Goal: Information Seeking & Learning: Learn about a topic

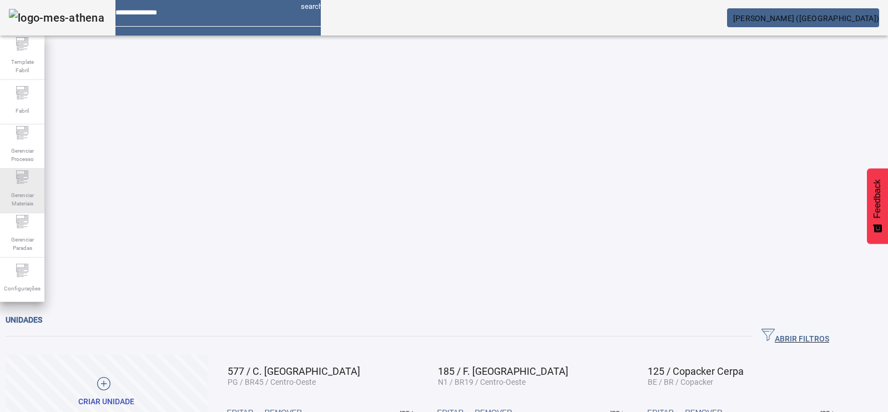
click at [28, 189] on span "Gerenciar Materiais" at bounding box center [22, 199] width 33 height 23
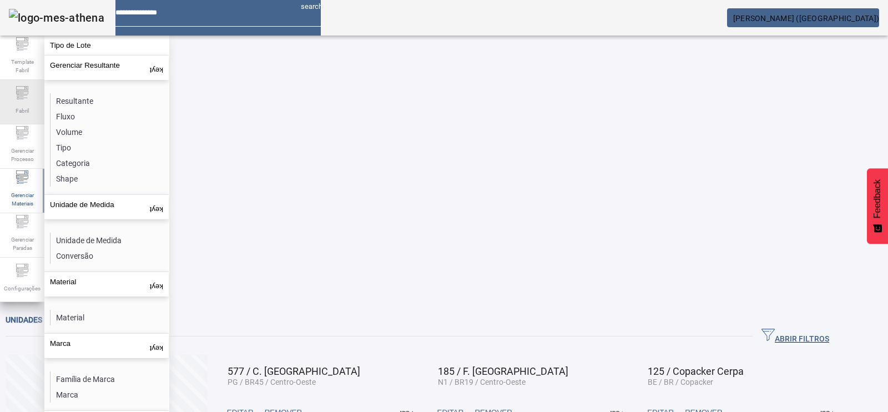
click at [17, 93] on icon at bounding box center [22, 92] width 13 height 13
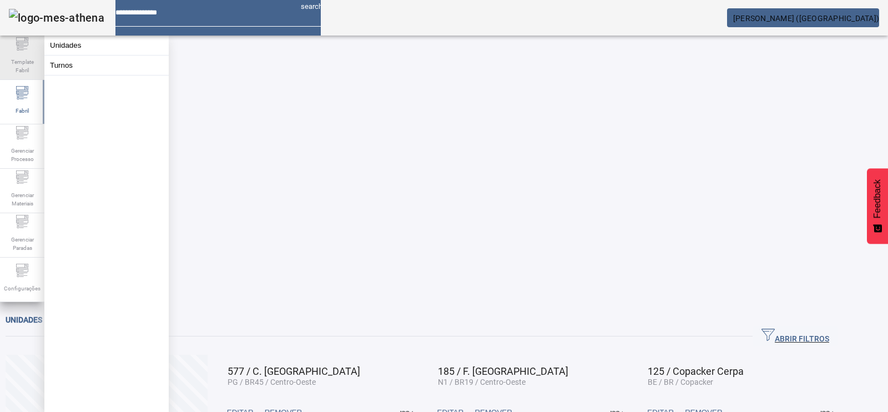
click at [19, 64] on span "Template Fabril" at bounding box center [22, 65] width 33 height 23
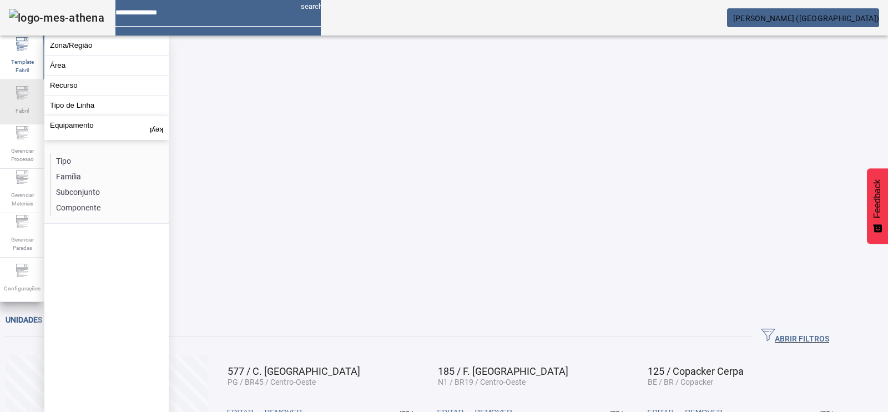
click at [14, 105] on span "Fabril" at bounding box center [22, 110] width 20 height 15
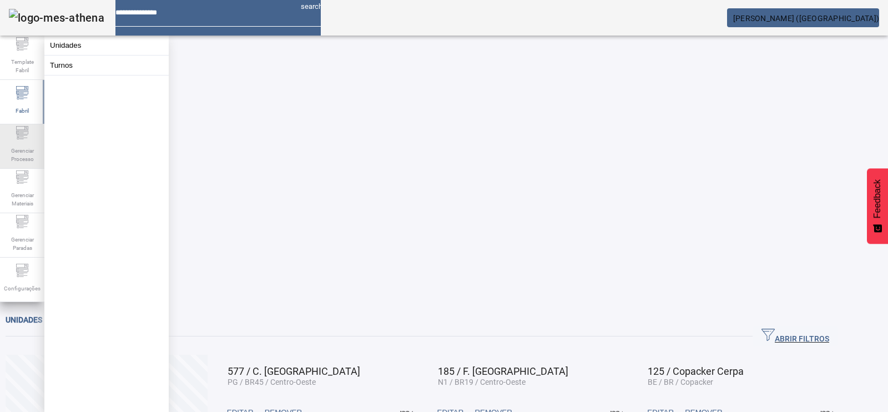
click at [26, 152] on span "Gerenciar Processo" at bounding box center [22, 154] width 33 height 23
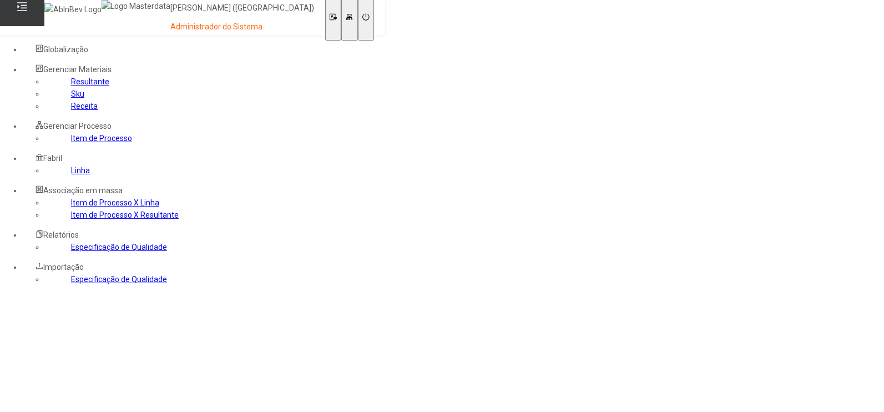
click at [73, 143] on link "Item de Processo" at bounding box center [101, 138] width 61 height 9
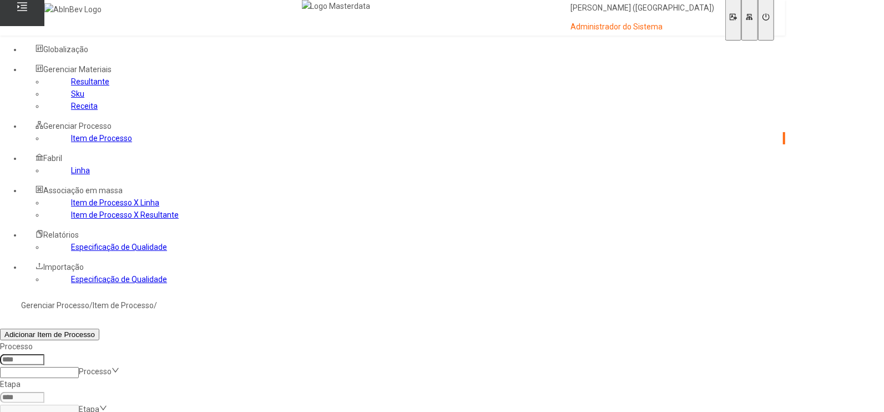
paste input "*****"
type input "*****"
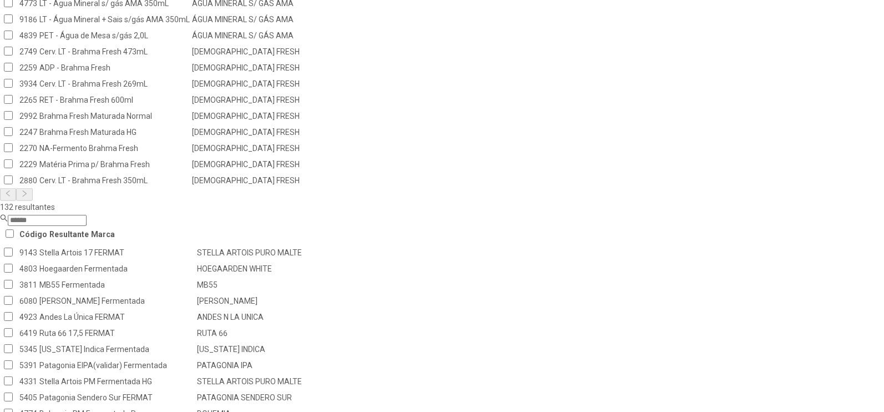
scroll to position [636, 0]
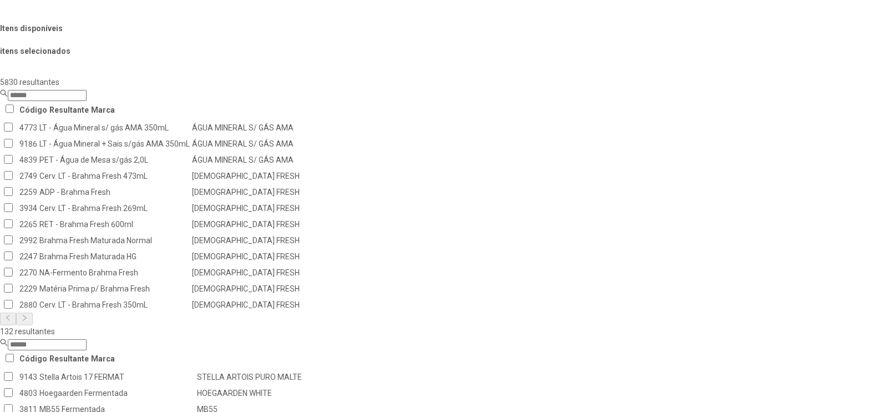
scroll to position [359, 0]
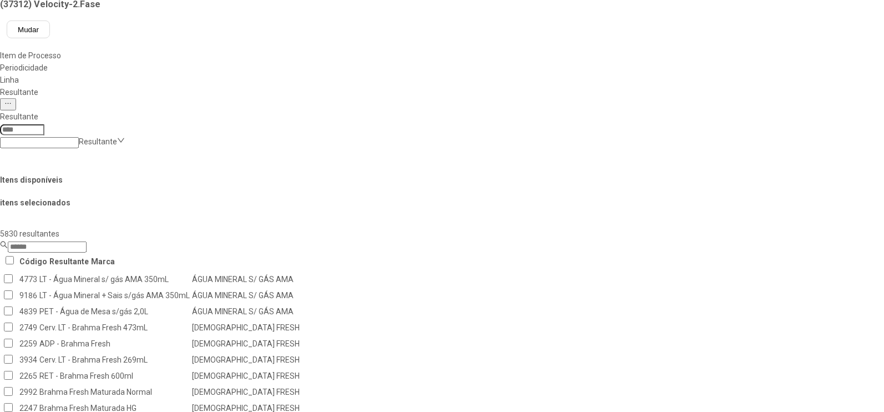
click at [109, 69] on input "text" at bounding box center [56, 63] width 104 height 11
type input "******"
click at [41, 84] on span "Buscar" at bounding box center [29, 79] width 23 height 8
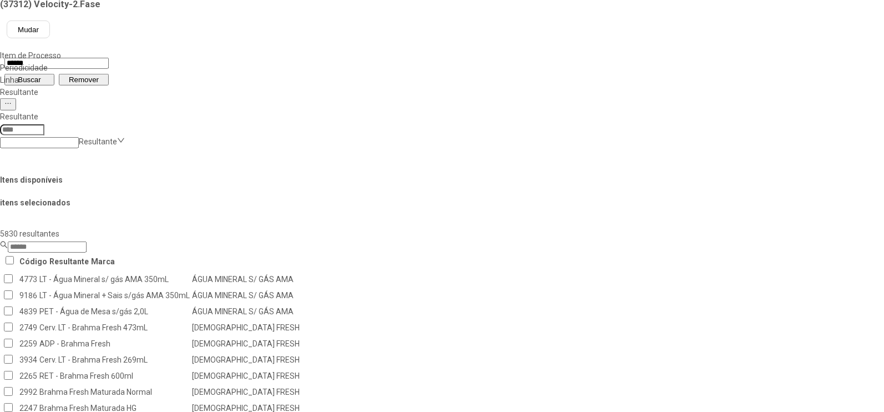
drag, startPoint x: 269, startPoint y: 285, endPoint x: 205, endPoint y: 283, distance: 63.9
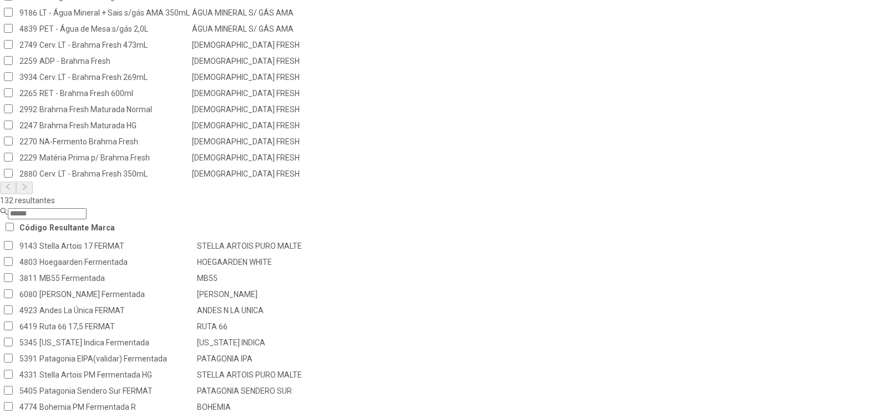
scroll to position [642, 0]
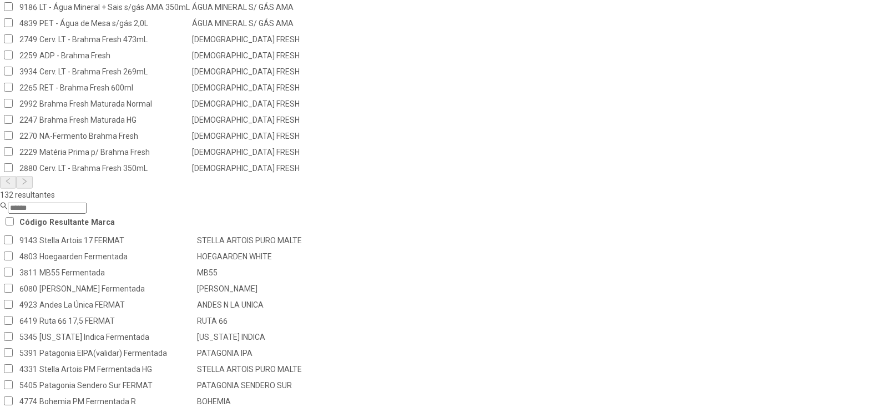
scroll to position [647, 0]
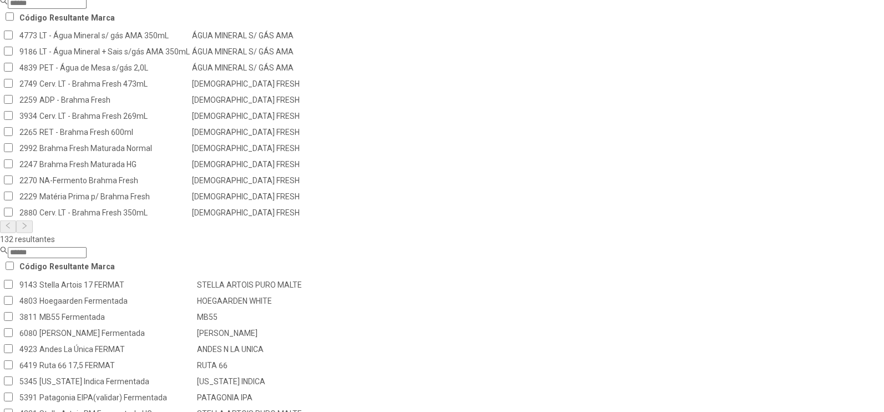
scroll to position [633, 0]
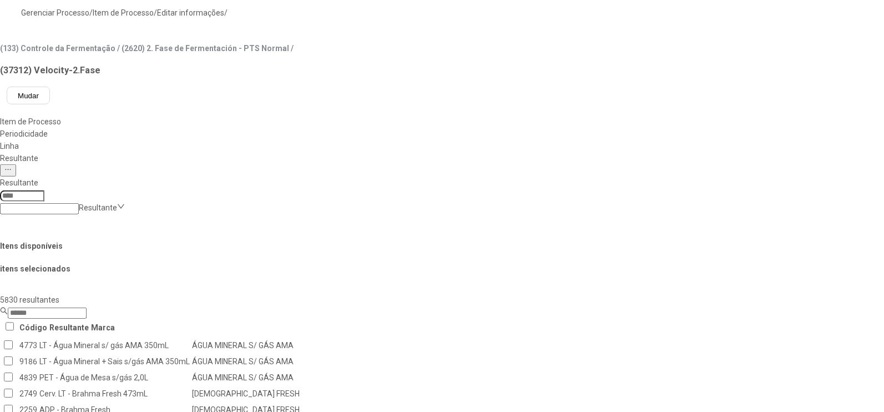
scroll to position [354, 0]
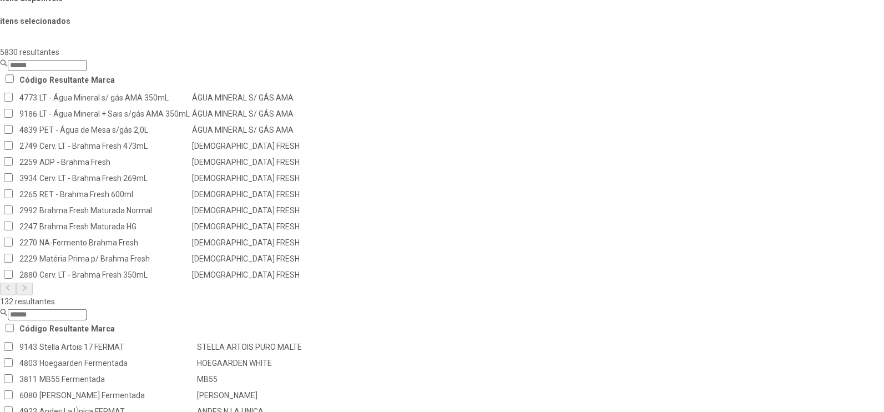
scroll to position [562, 0]
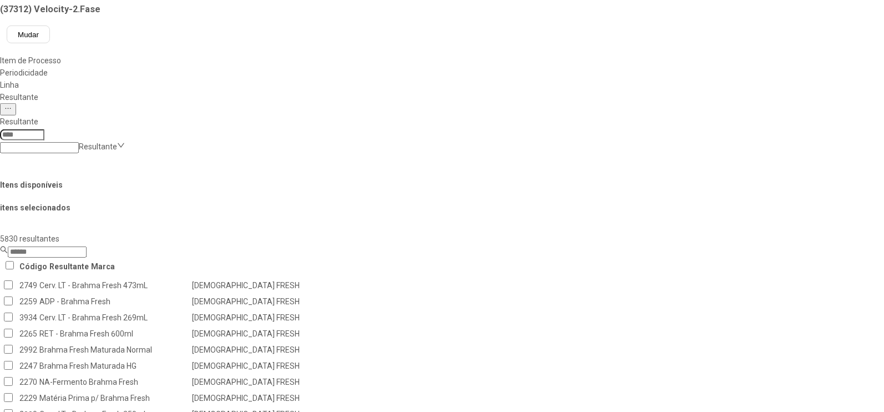
scroll to position [69, 0]
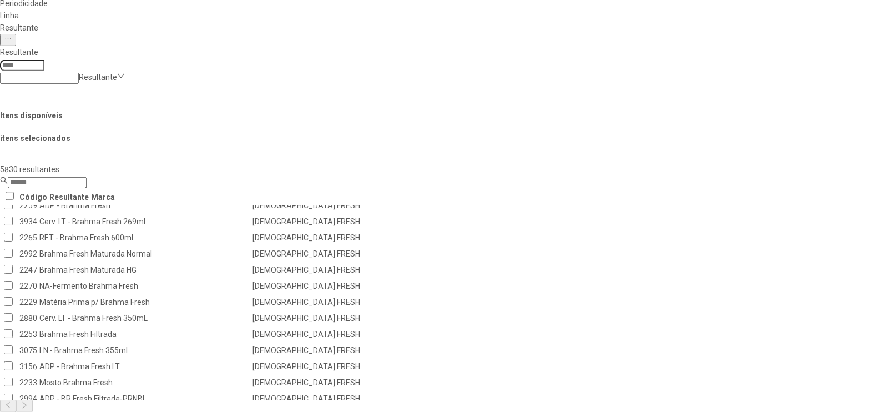
scroll to position [492, 0]
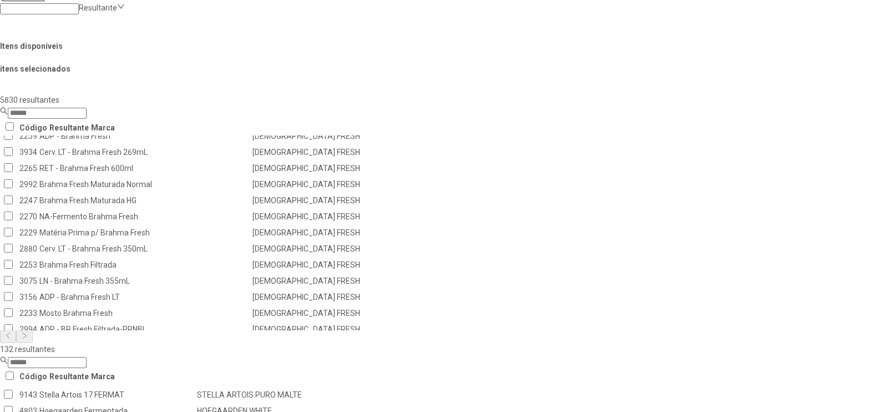
type input "******"
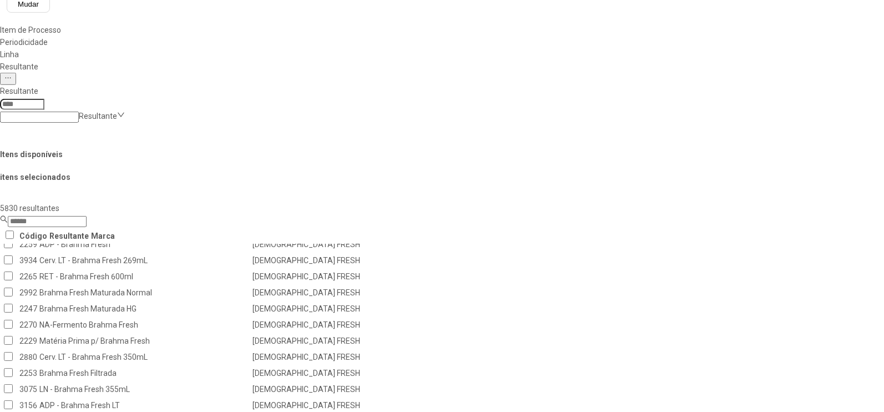
scroll to position [444, 0]
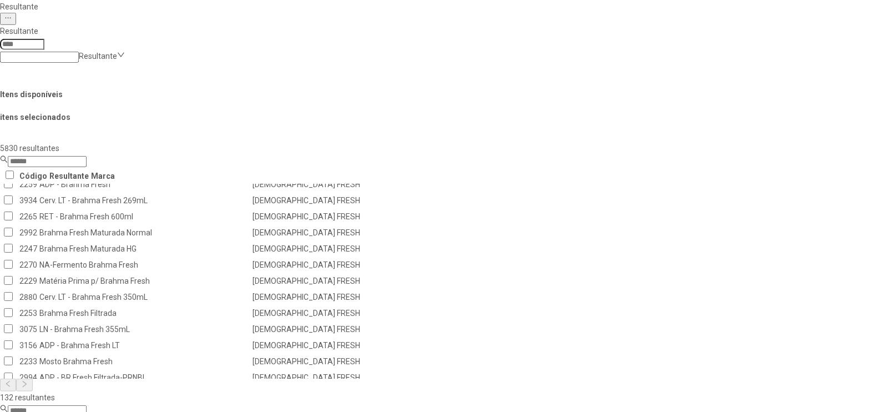
drag, startPoint x: 685, startPoint y: 329, endPoint x: 710, endPoint y: 329, distance: 25.0
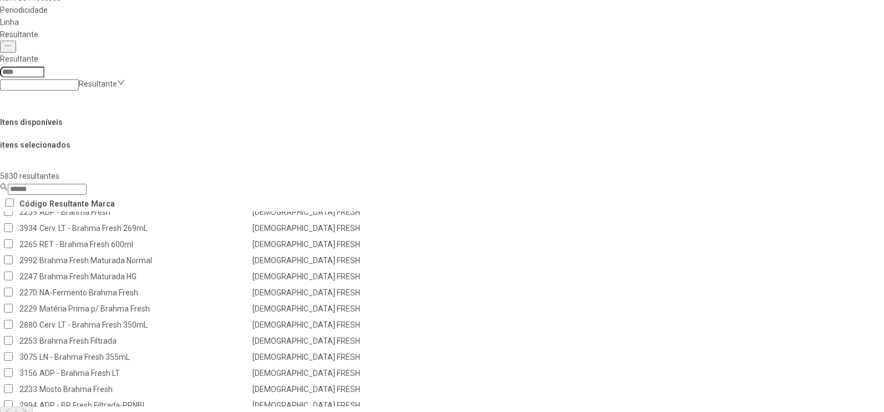
scroll to position [0, 0]
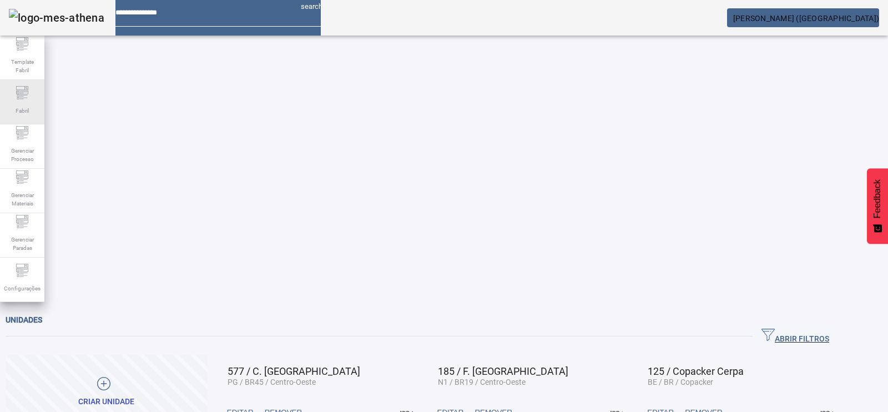
click at [26, 99] on icon at bounding box center [22, 92] width 13 height 13
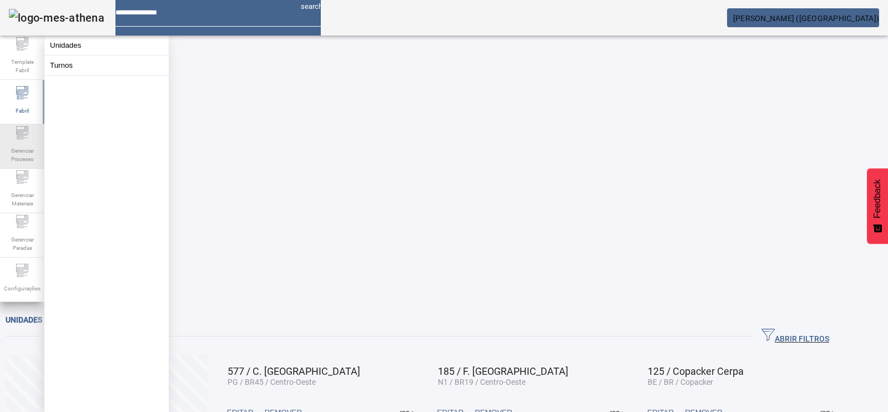
click at [19, 148] on span "Gerenciar Processo" at bounding box center [22, 154] width 33 height 23
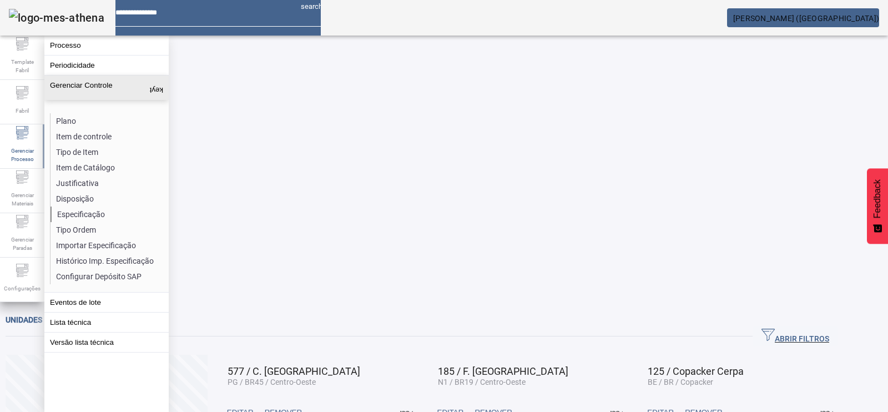
click at [80, 213] on li "Especificação" at bounding box center [110, 215] width 118 height 16
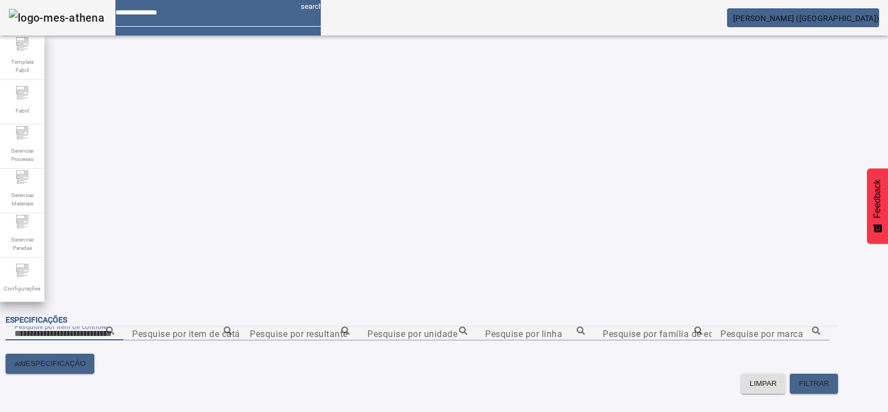
click at [114, 327] on input "Pesquise por item de controle" at bounding box center [64, 333] width 100 height 13
paste input "**********"
click at [114, 326] on icon at bounding box center [110, 330] width 8 height 8
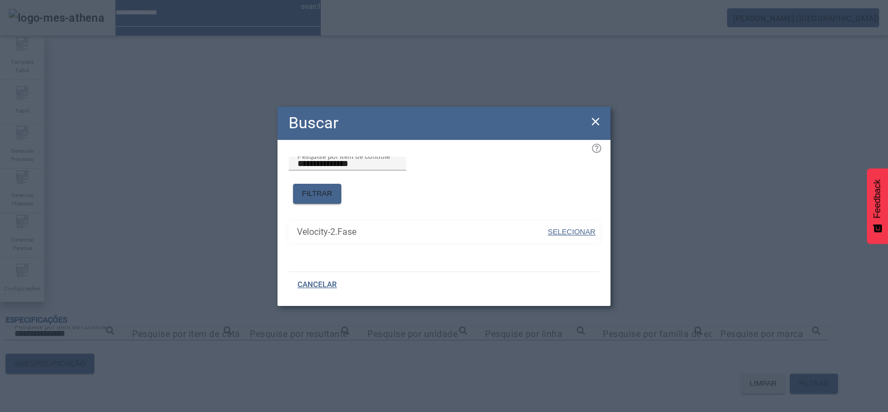
click at [573, 228] on span "SELECIONAR" at bounding box center [572, 232] width 48 height 8
type input "**********"
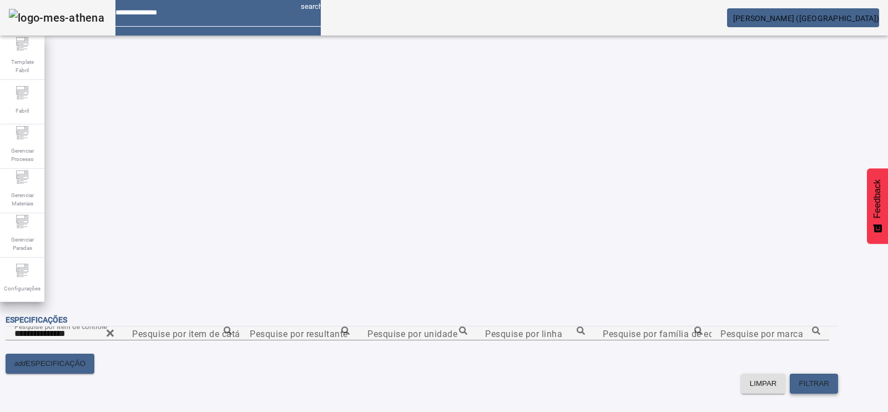
click at [828, 370] on span at bounding box center [814, 383] width 48 height 27
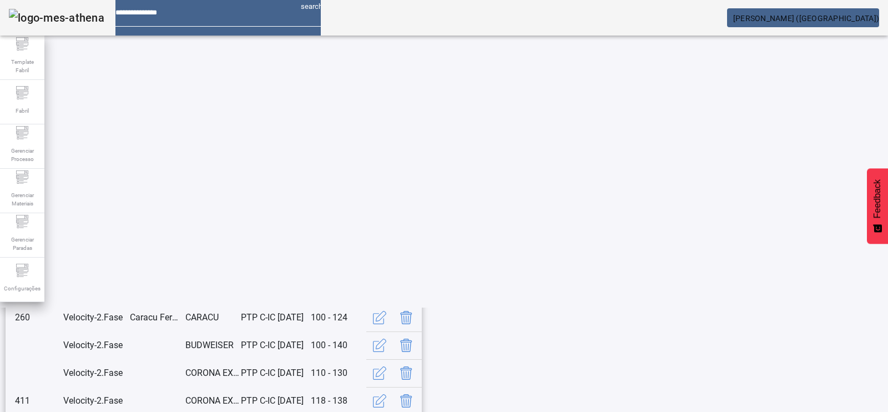
scroll to position [284, 0]
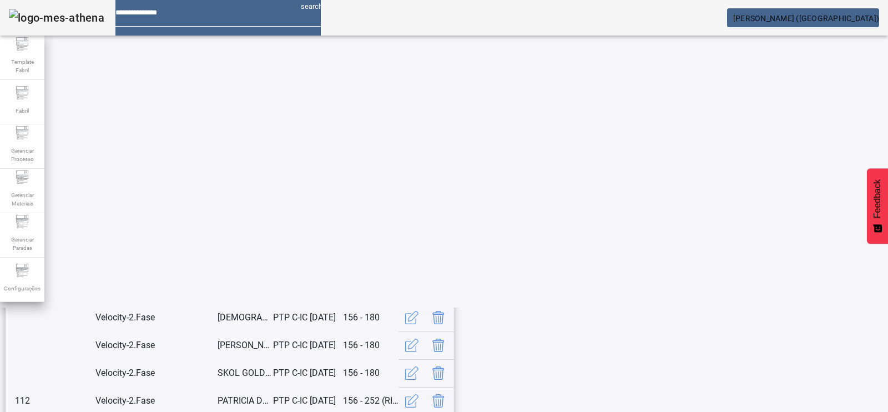
scroll to position [0, 0]
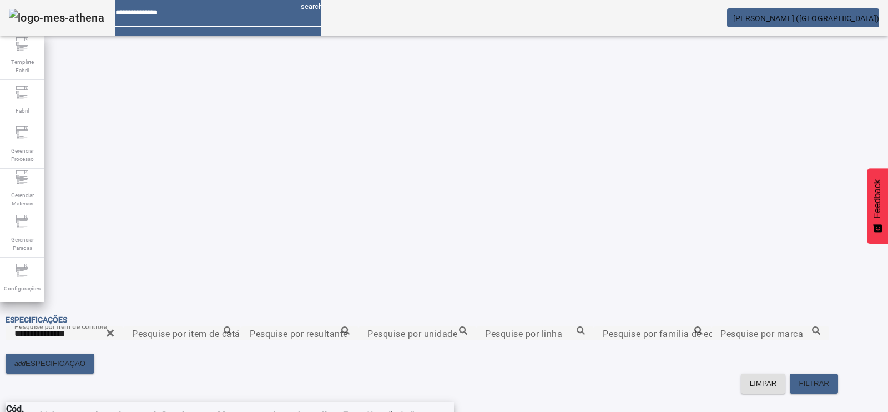
click at [721, 328] on mat-label "Pesquise por marca" at bounding box center [762, 333] width 83 height 11
click at [721, 327] on input "Pesquise por marca" at bounding box center [771, 333] width 100 height 13
click at [812, 326] on icon at bounding box center [816, 330] width 8 height 8
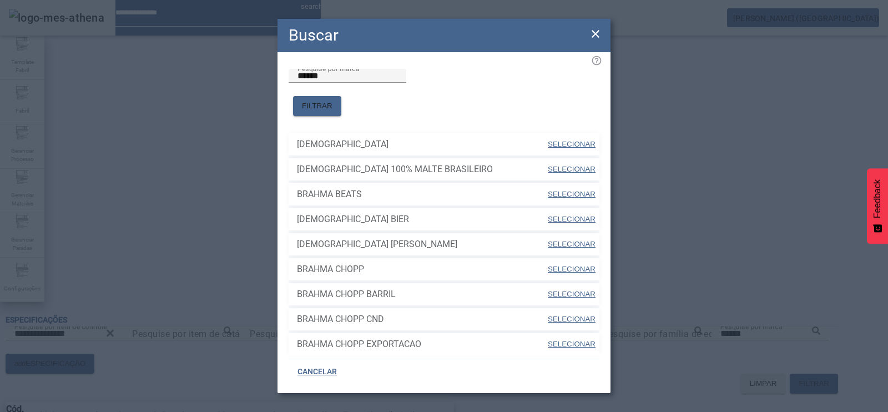
click at [566, 265] on span "SELECIONAR" at bounding box center [572, 269] width 48 height 8
type input "**********"
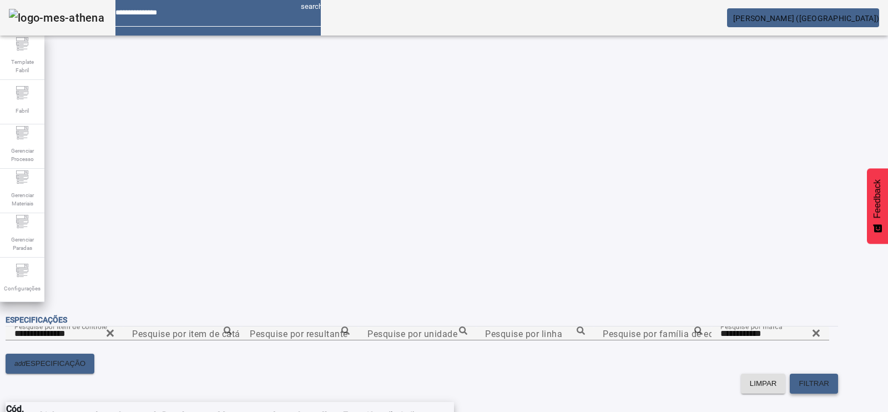
click at [829, 378] on span "FILTRAR" at bounding box center [814, 383] width 31 height 11
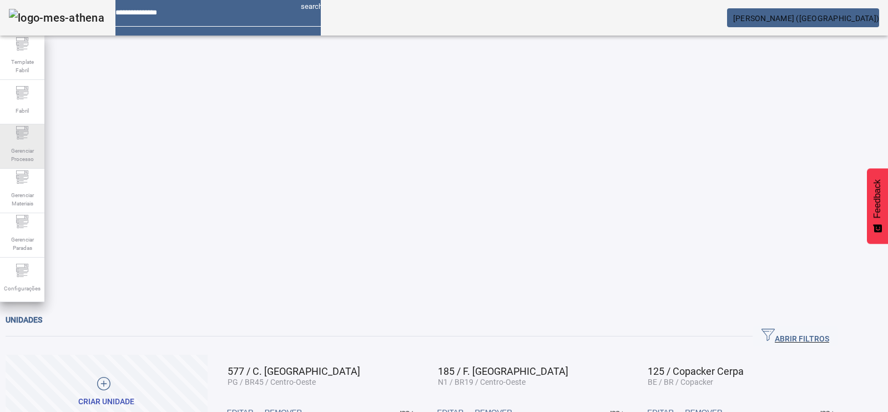
click at [11, 149] on span "Gerenciar Processo" at bounding box center [22, 154] width 33 height 23
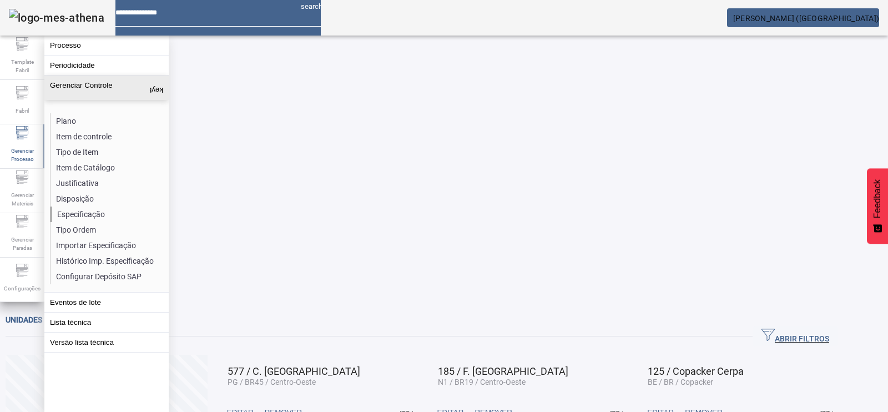
click at [78, 212] on li "Especificação" at bounding box center [110, 215] width 118 height 16
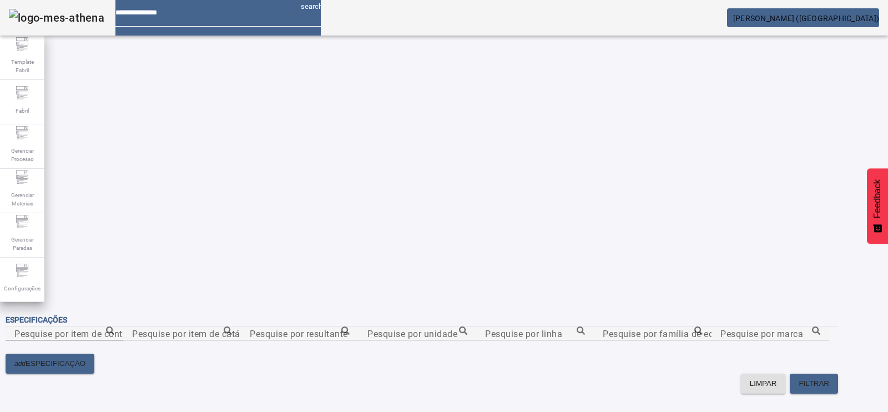
click at [114, 327] on input "Pesquise por item de controle" at bounding box center [64, 333] width 100 height 13
type input "**********"
click at [822, 378] on span "FILTRAR" at bounding box center [814, 383] width 31 height 11
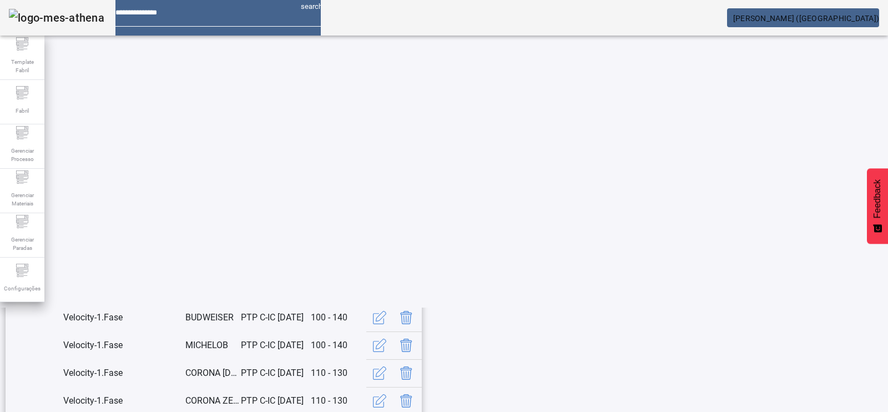
scroll to position [95, 0]
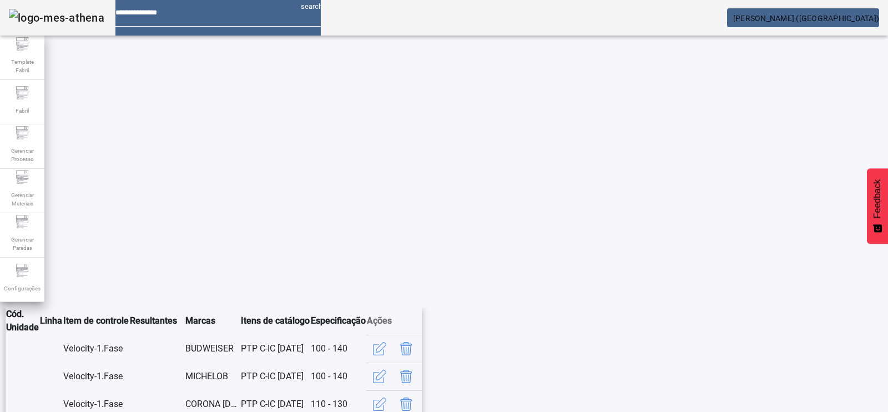
click at [721, 232] on input "Pesquise por marca" at bounding box center [771, 238] width 100 height 13
drag, startPoint x: 452, startPoint y: 105, endPoint x: 440, endPoint y: 117, distance: 17.3
click at [721, 231] on div "Pesquise por marca ******" at bounding box center [771, 238] width 100 height 14
click at [721, 232] on input "******" at bounding box center [771, 238] width 100 height 13
click at [812, 231] on icon at bounding box center [816, 235] width 8 height 8
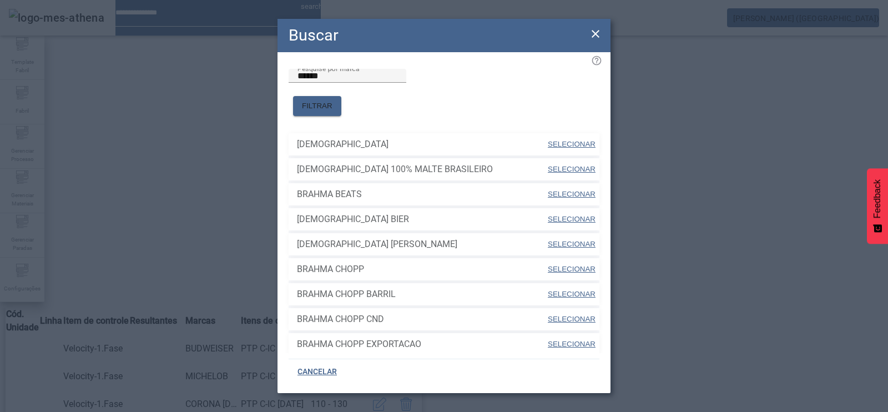
click at [569, 265] on span "SELECIONAR" at bounding box center [572, 269] width 48 height 8
type input "**********"
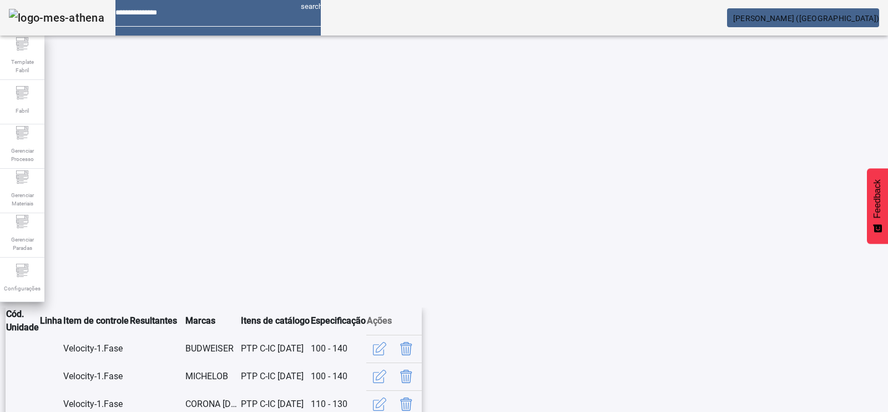
click at [829, 283] on span "FILTRAR" at bounding box center [814, 288] width 31 height 11
